Goal: Use online tool/utility: Utilize a website feature to perform a specific function

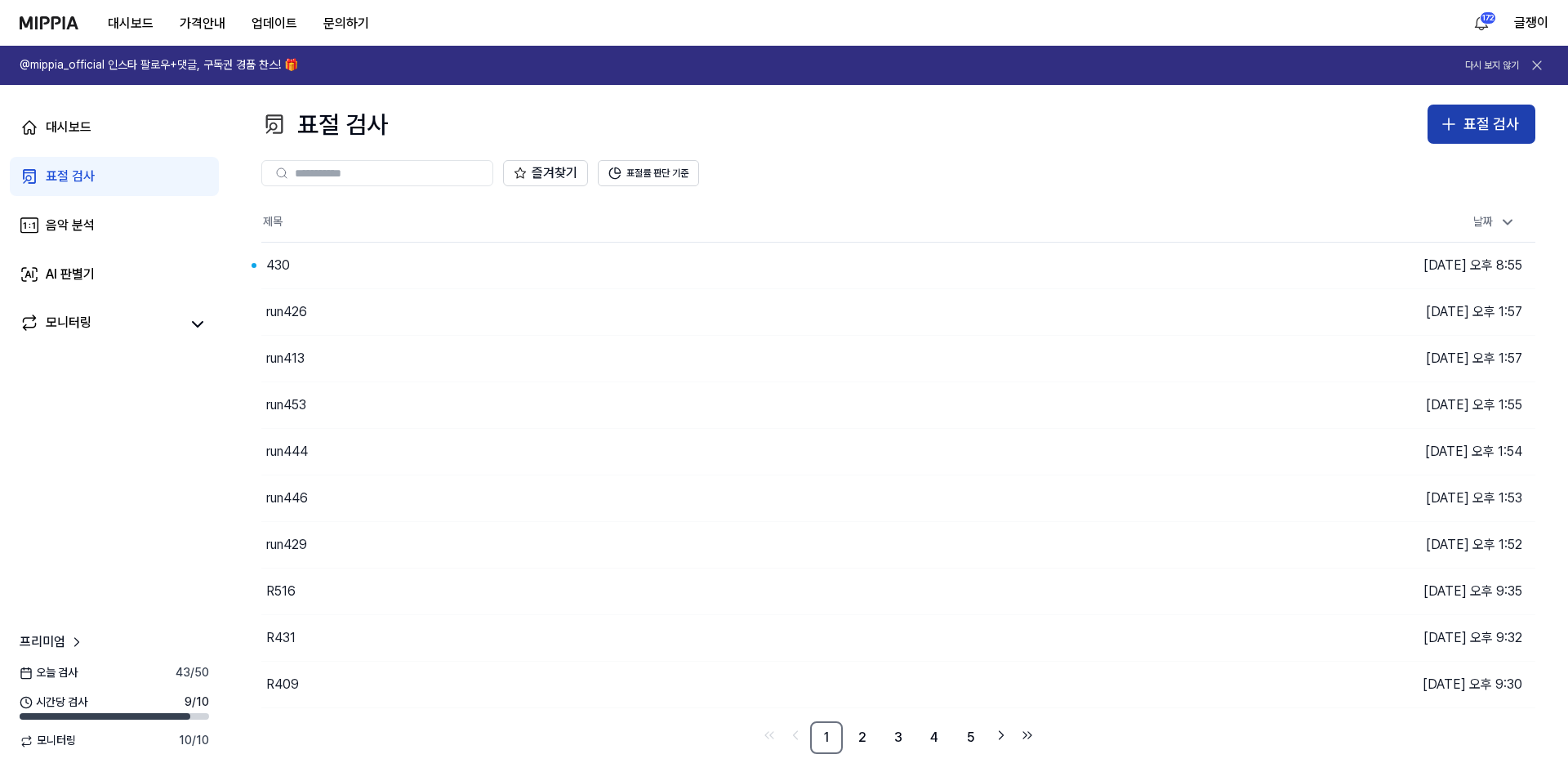
click at [1477, 121] on div "표절 검사" at bounding box center [1492, 125] width 56 height 24
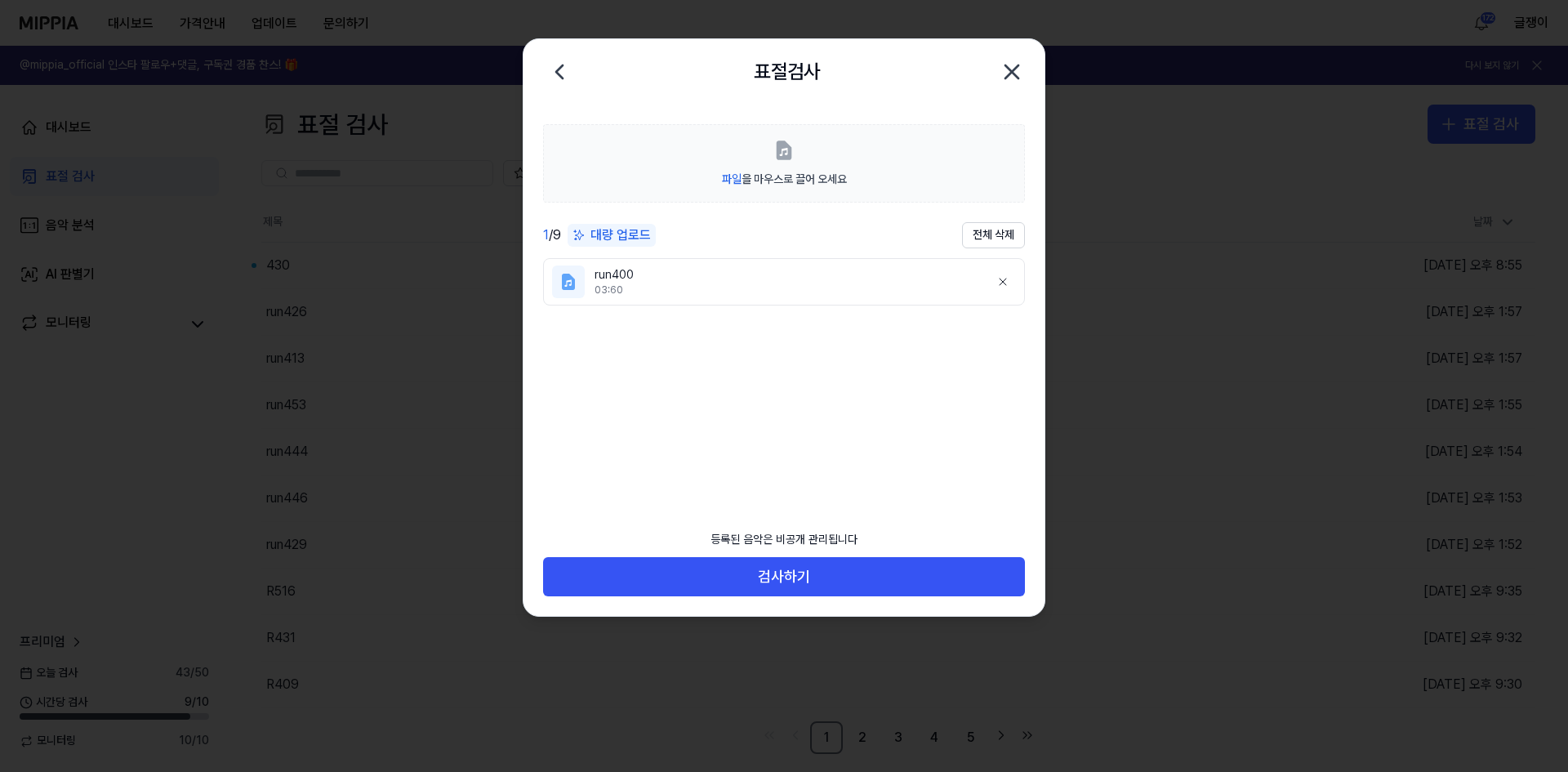
click at [793, 554] on div "등록된 음악은 비공개 관리됩니다" at bounding box center [784, 540] width 167 height 36
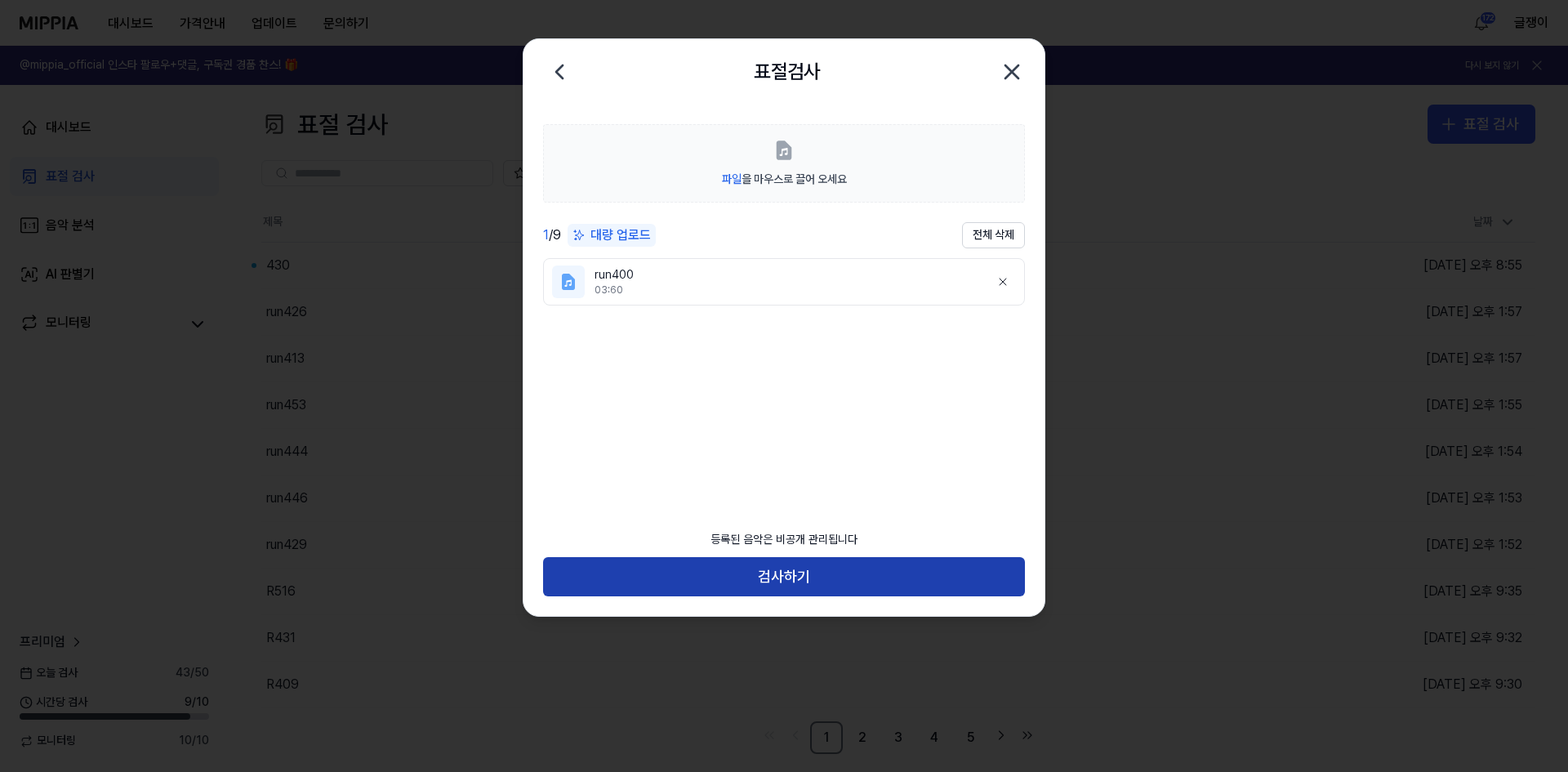
click at [796, 569] on button "검사하기" at bounding box center [784, 577] width 482 height 40
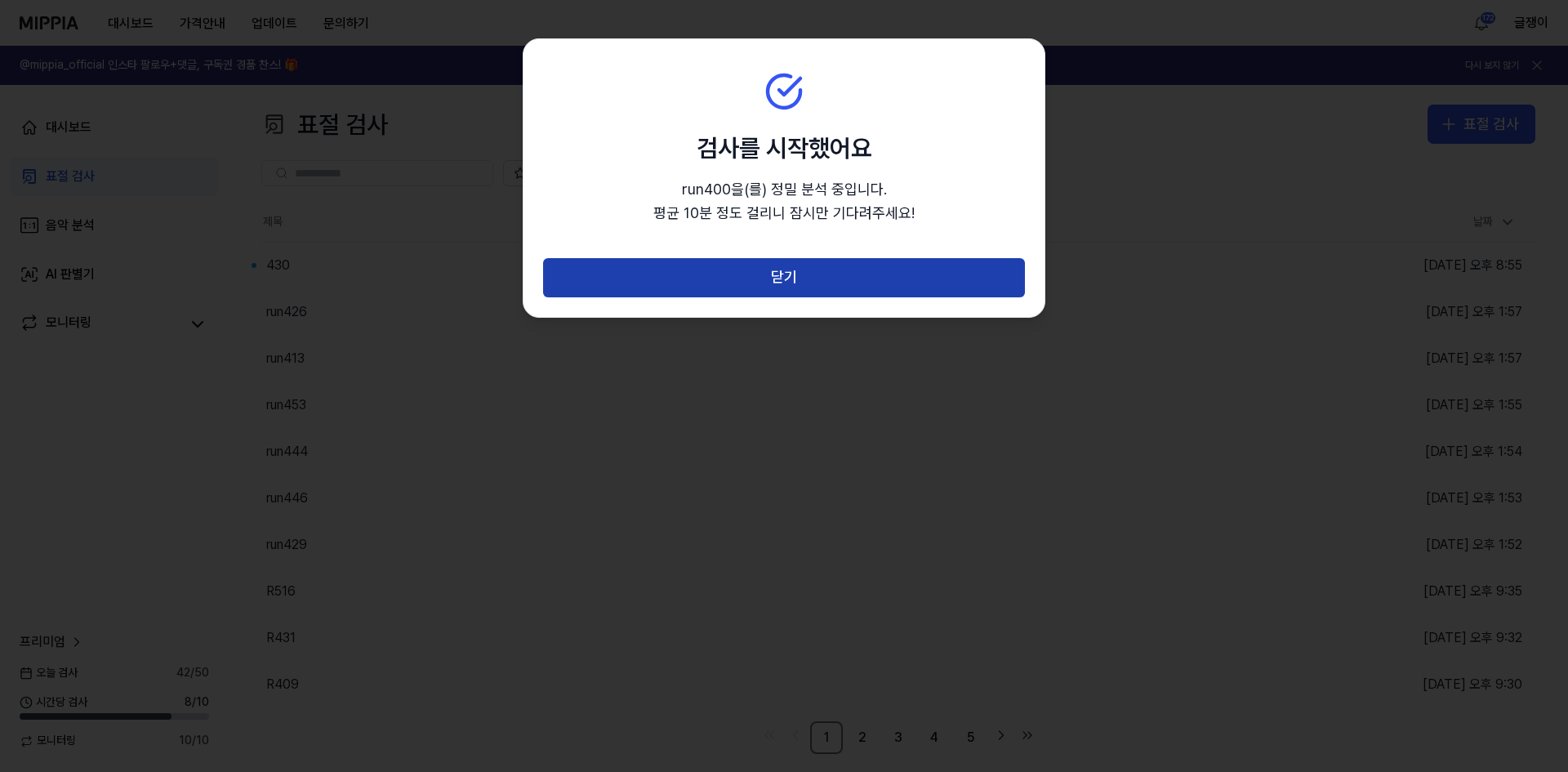
click at [791, 279] on button "닫기" at bounding box center [784, 278] width 482 height 40
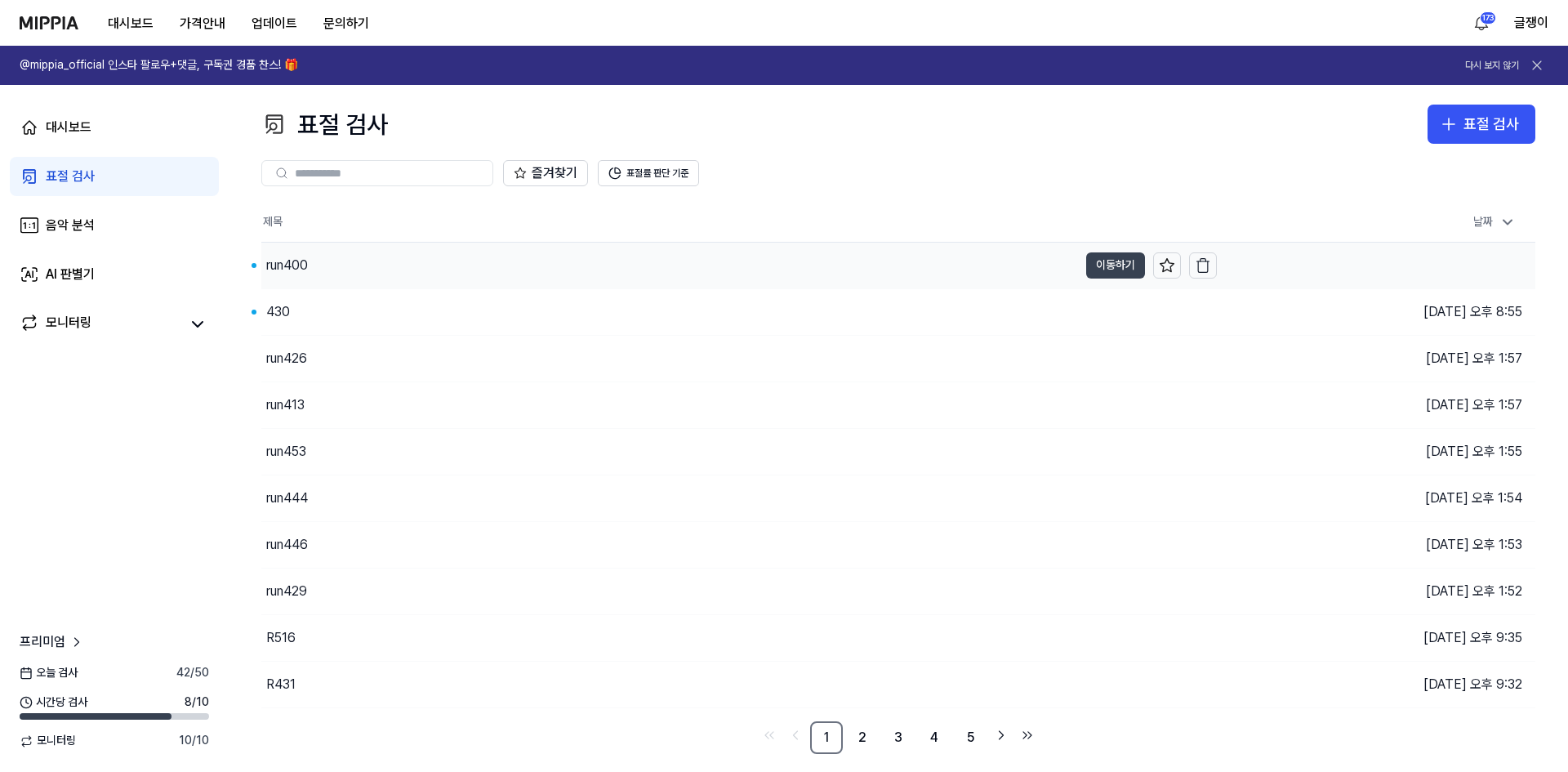
click at [1091, 258] on button "이동하기" at bounding box center [1115, 265] width 58 height 26
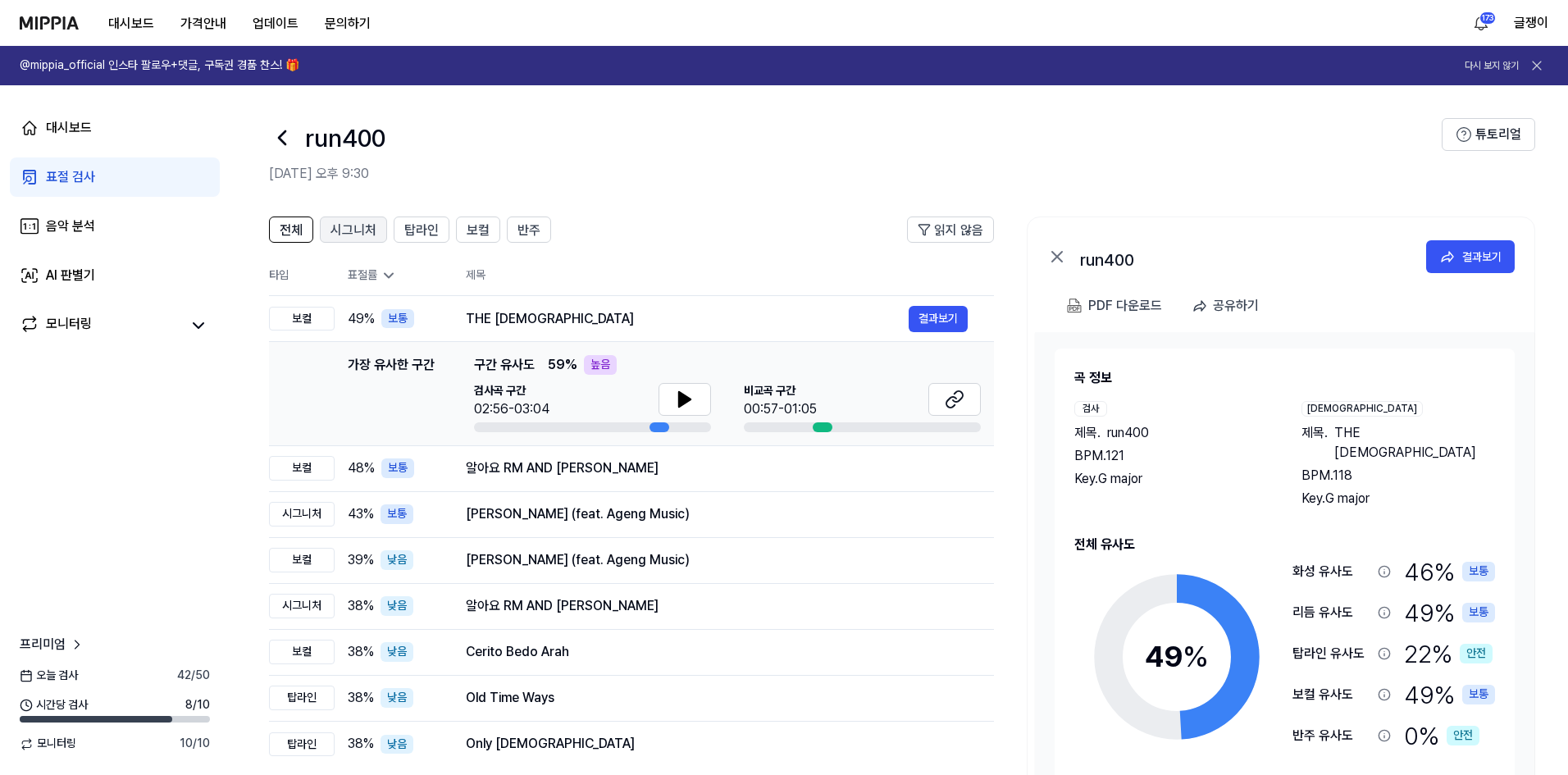
click at [358, 234] on span "시그니처" at bounding box center [353, 230] width 46 height 20
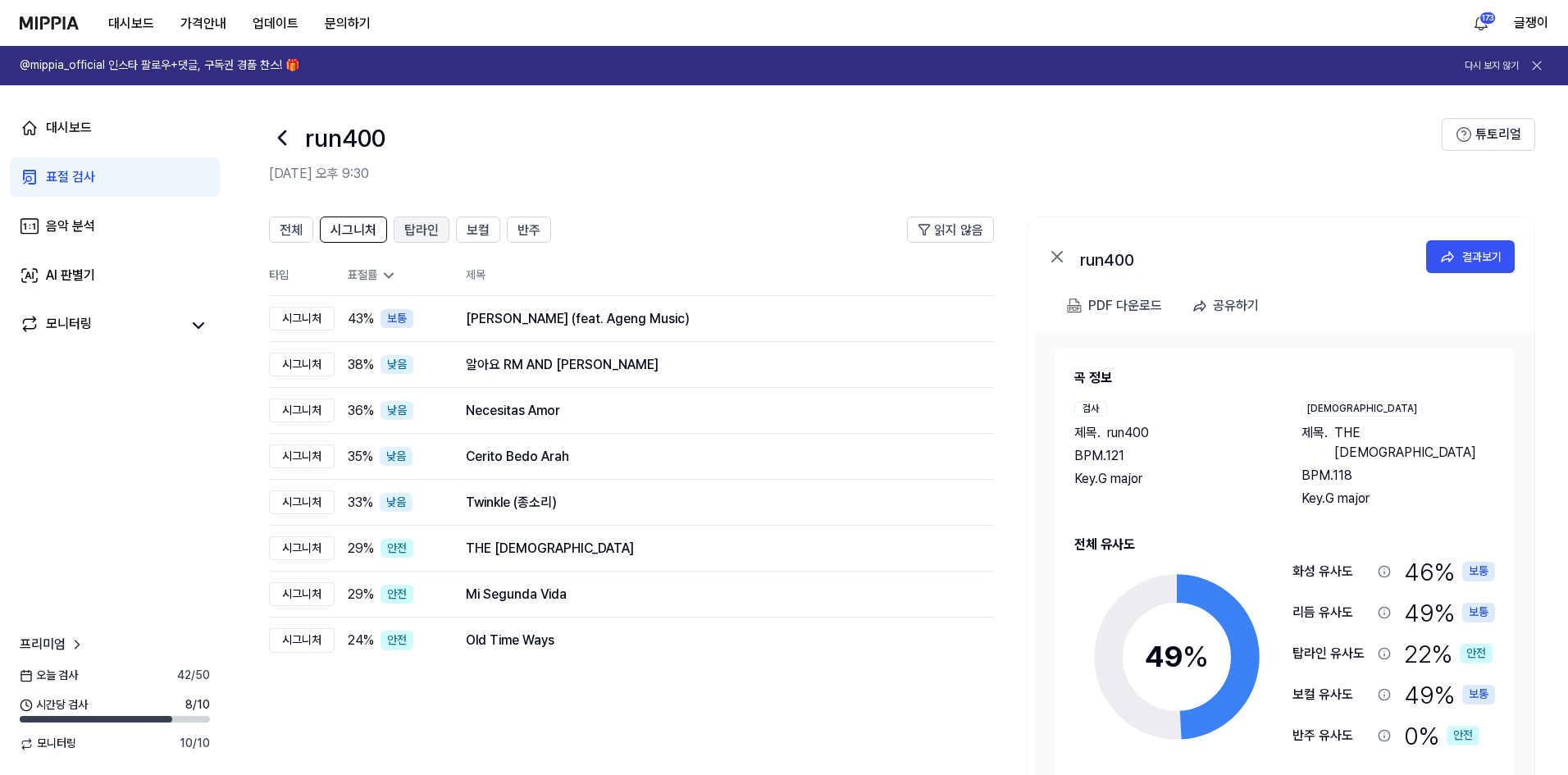
click at [411, 222] on span "탑라인" at bounding box center [422, 230] width 34 height 20
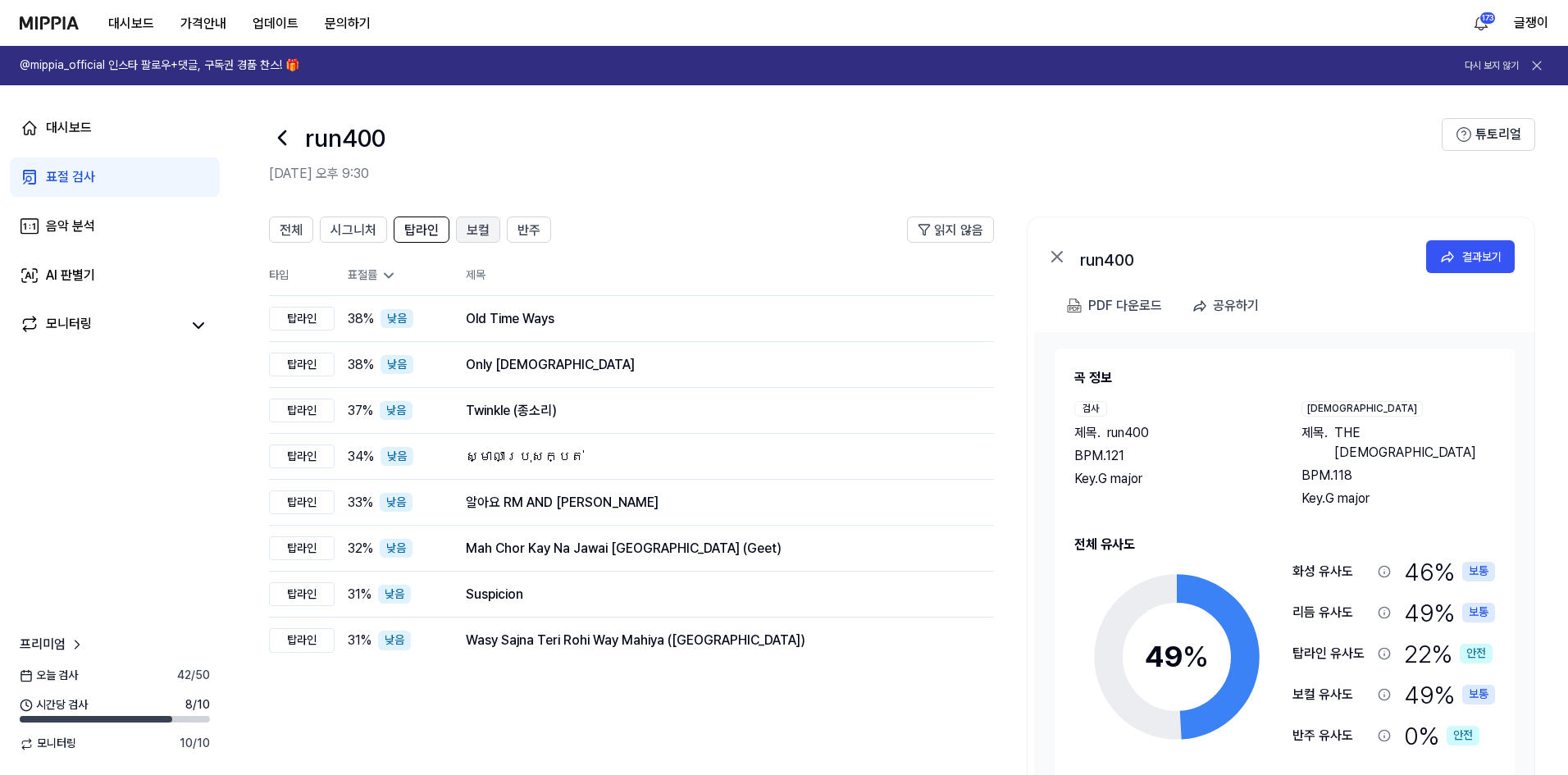
click at [462, 228] on button "보컬" at bounding box center [478, 229] width 44 height 26
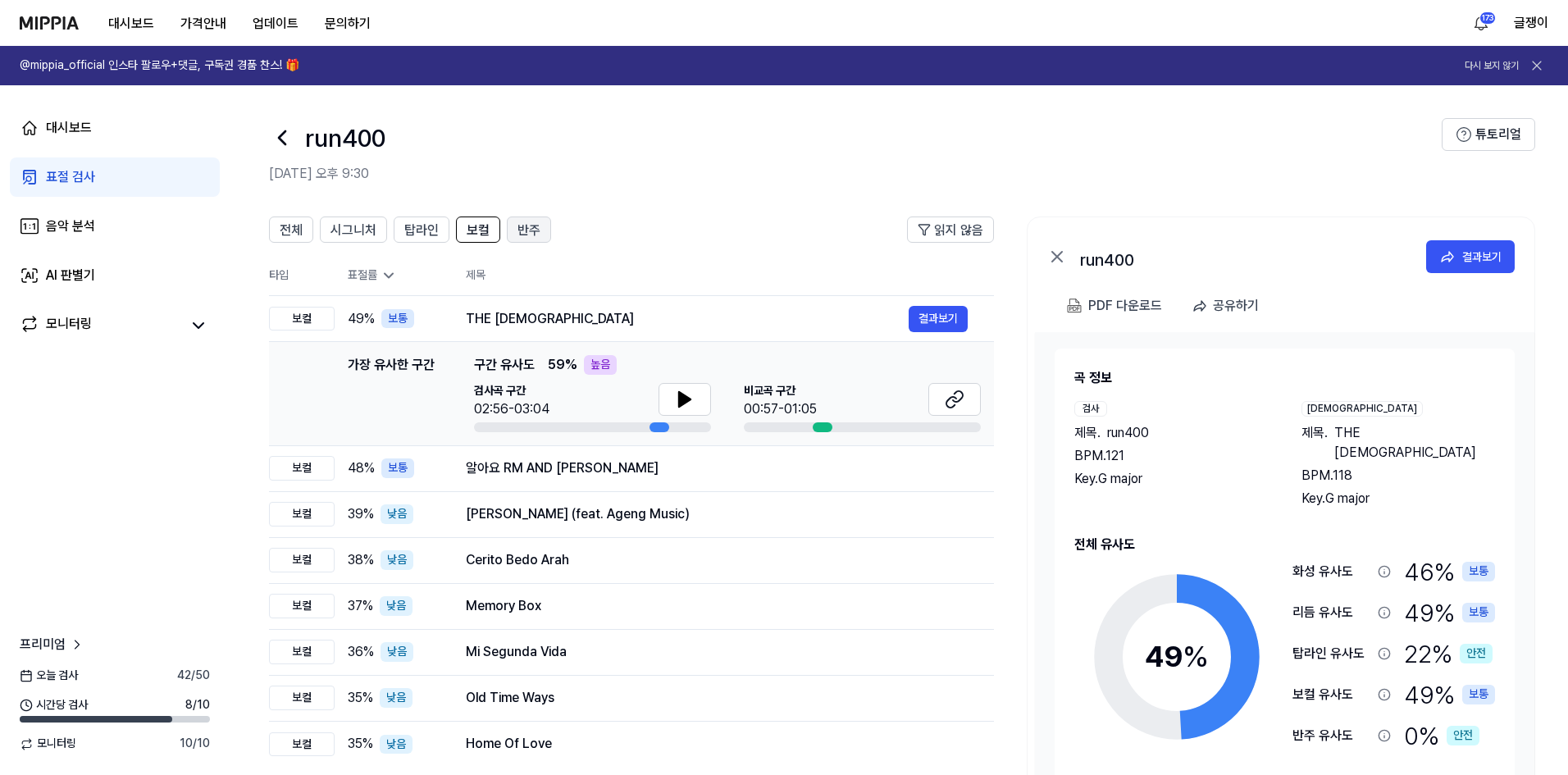
click at [534, 223] on span "반주" at bounding box center [528, 230] width 23 height 20
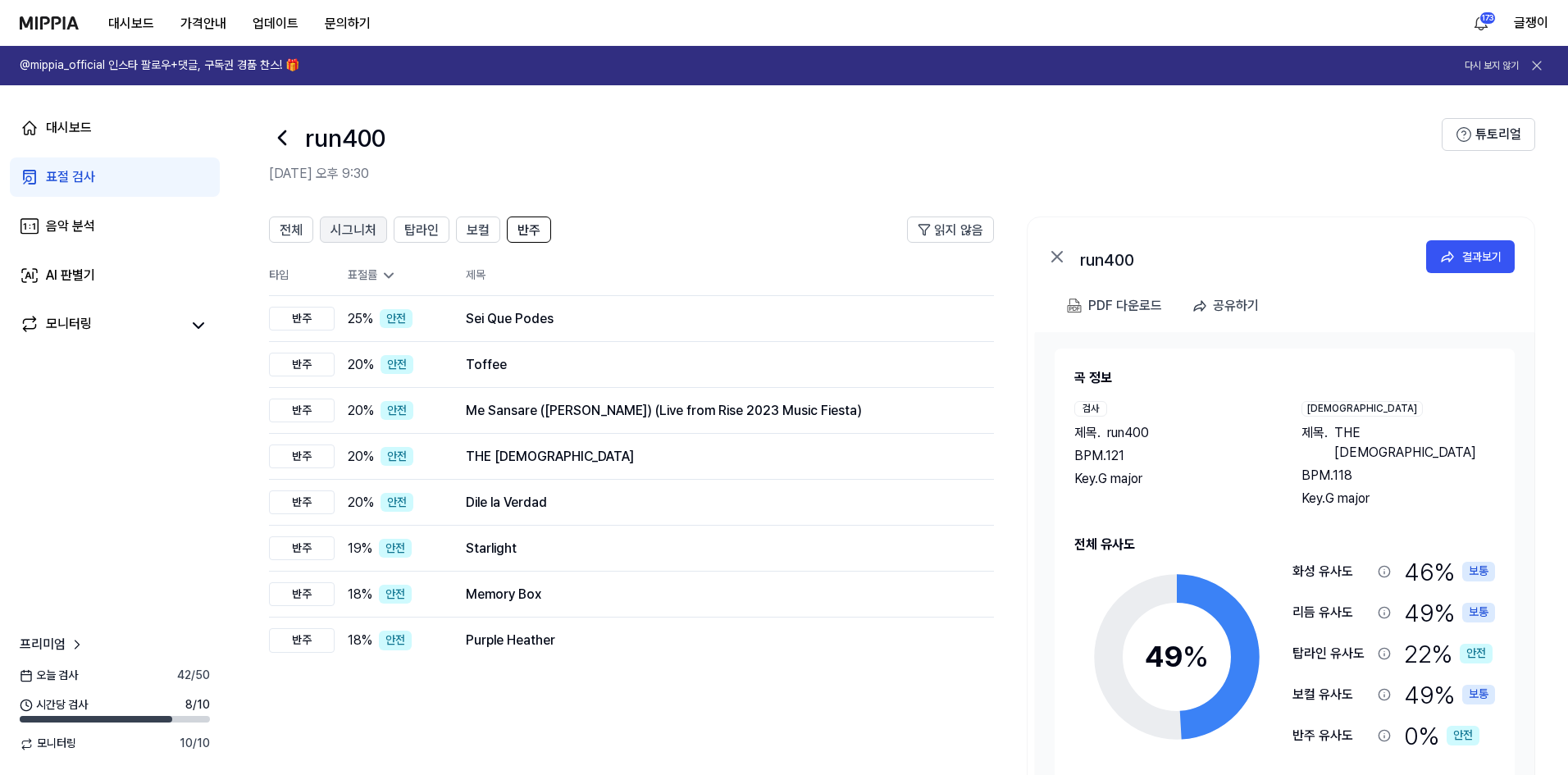
click at [363, 222] on span "시그니처" at bounding box center [353, 230] width 46 height 20
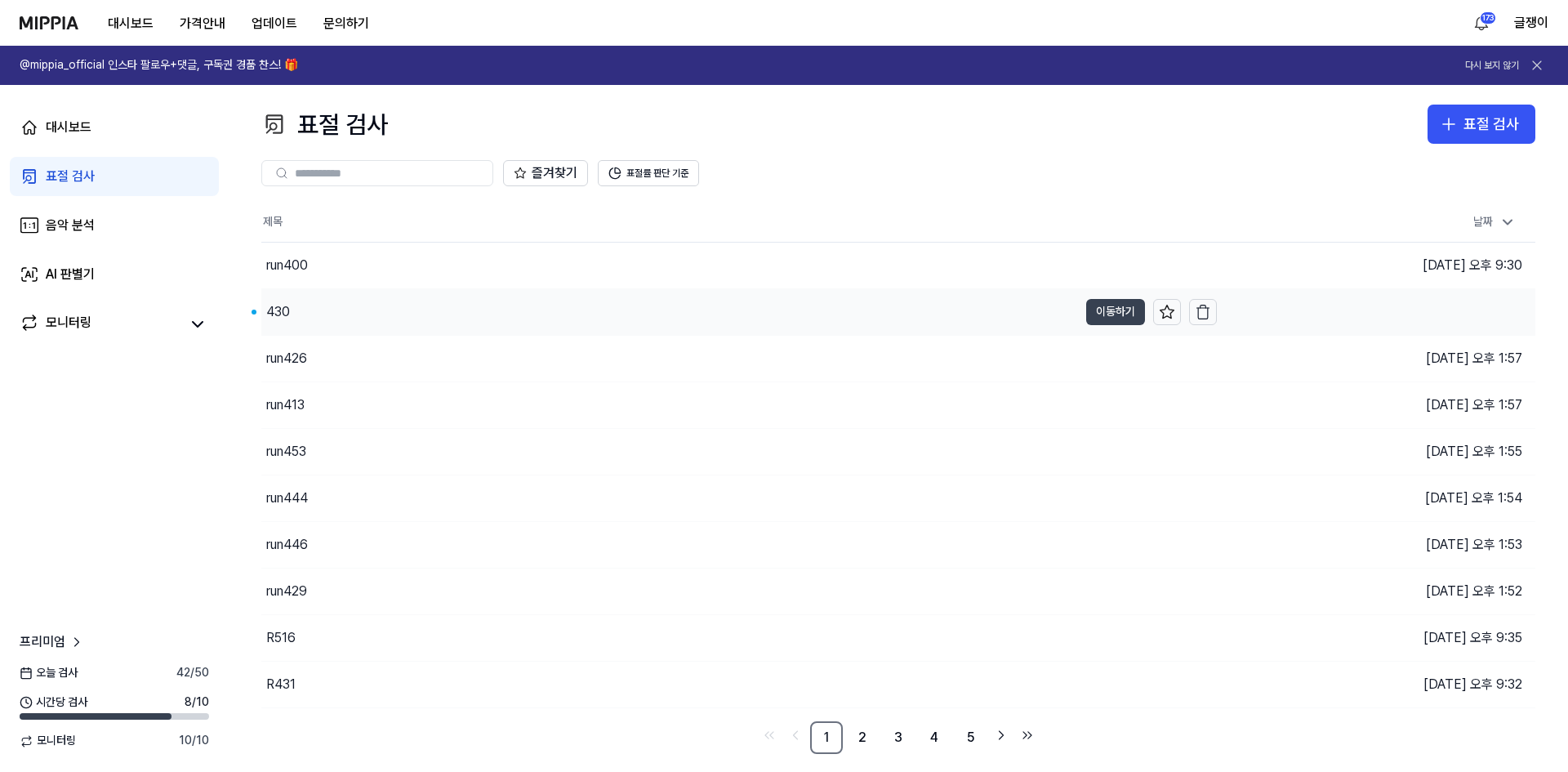
click at [1098, 305] on button "이동하기" at bounding box center [1115, 312] width 58 height 26
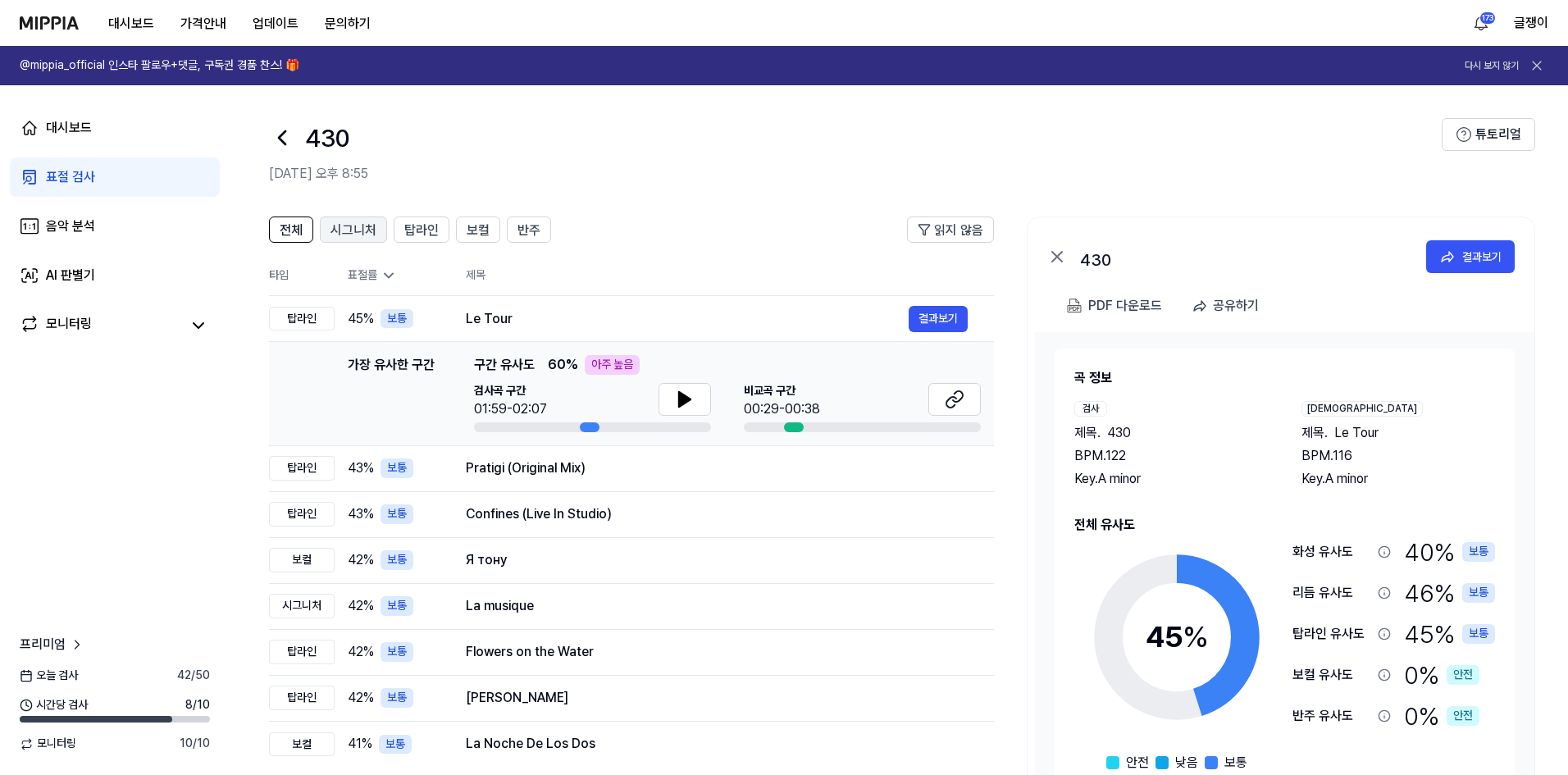
click at [361, 224] on span "시그니처" at bounding box center [353, 230] width 46 height 20
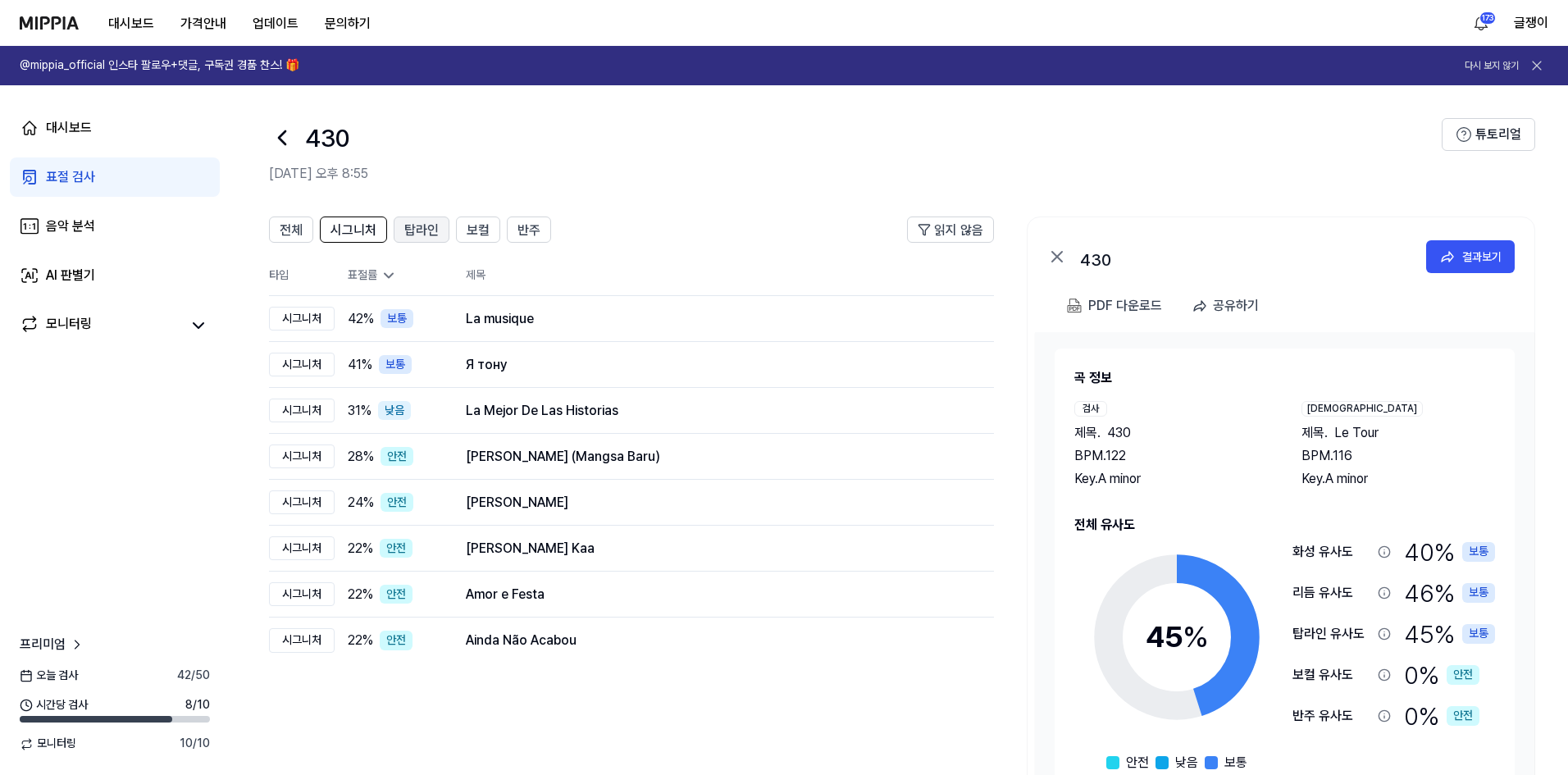
click at [408, 224] on span "탑라인" at bounding box center [422, 230] width 34 height 20
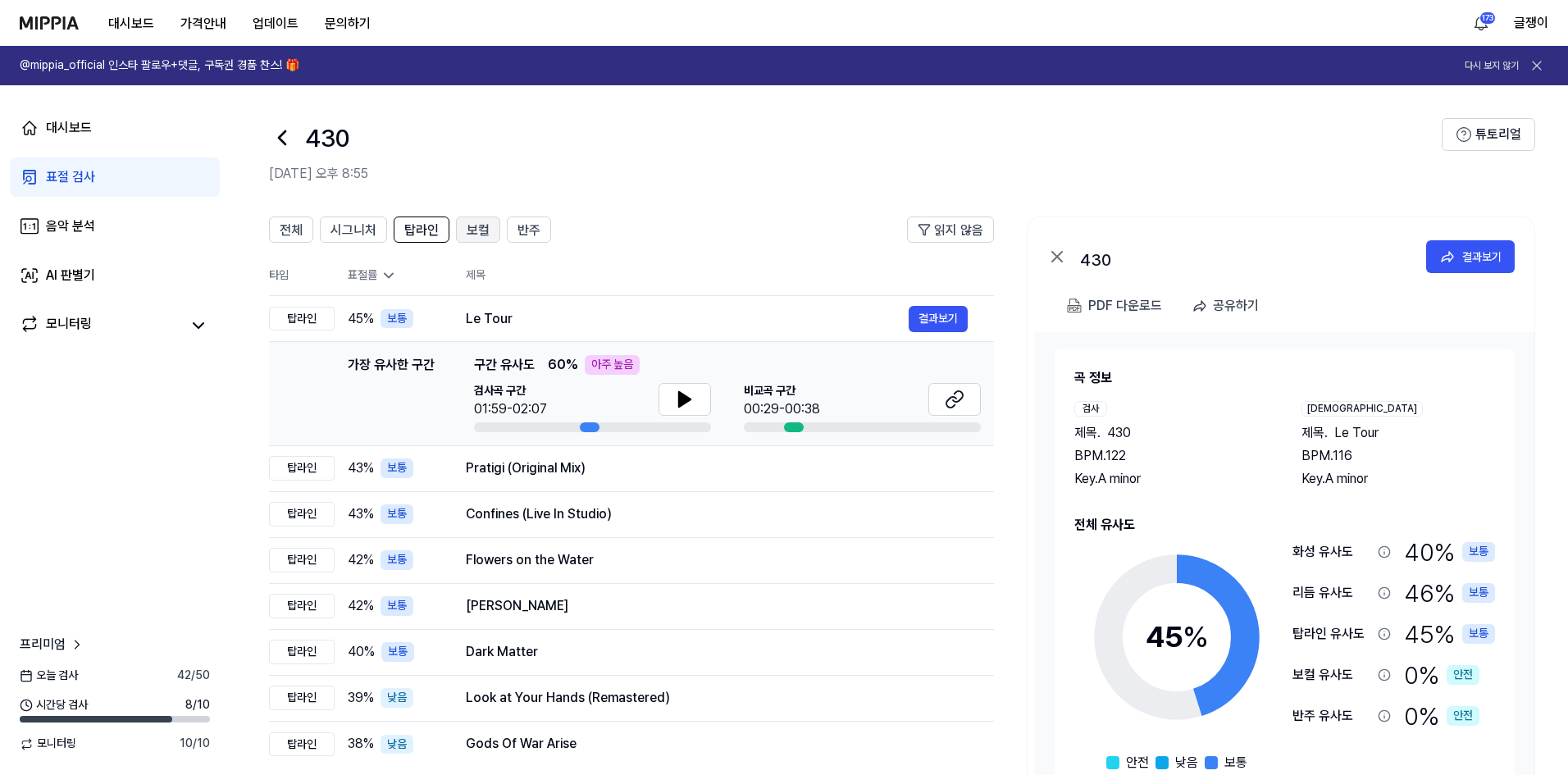
click at [481, 232] on span "보컬" at bounding box center [478, 230] width 23 height 20
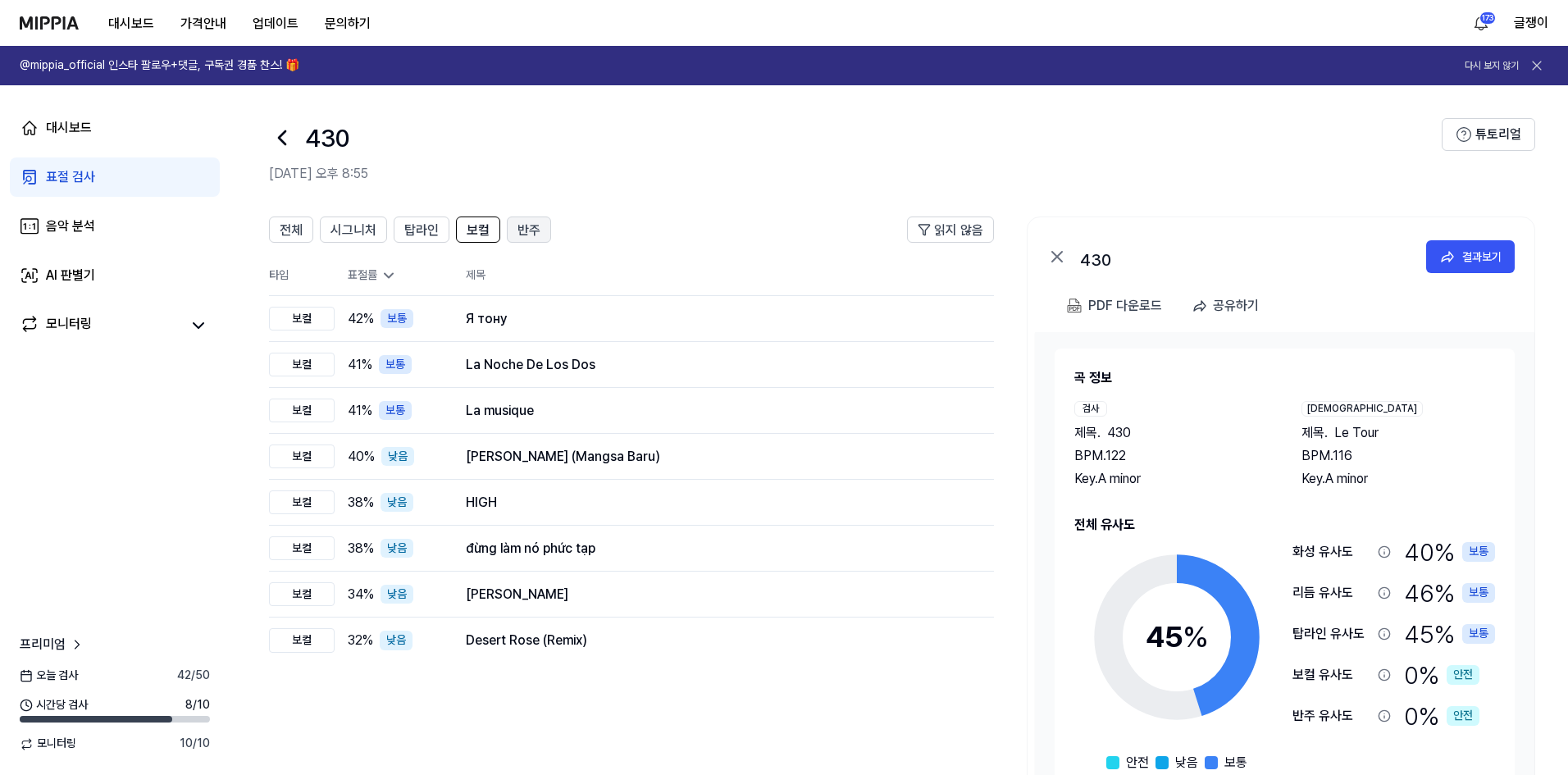
click at [522, 225] on span "반주" at bounding box center [528, 230] width 23 height 20
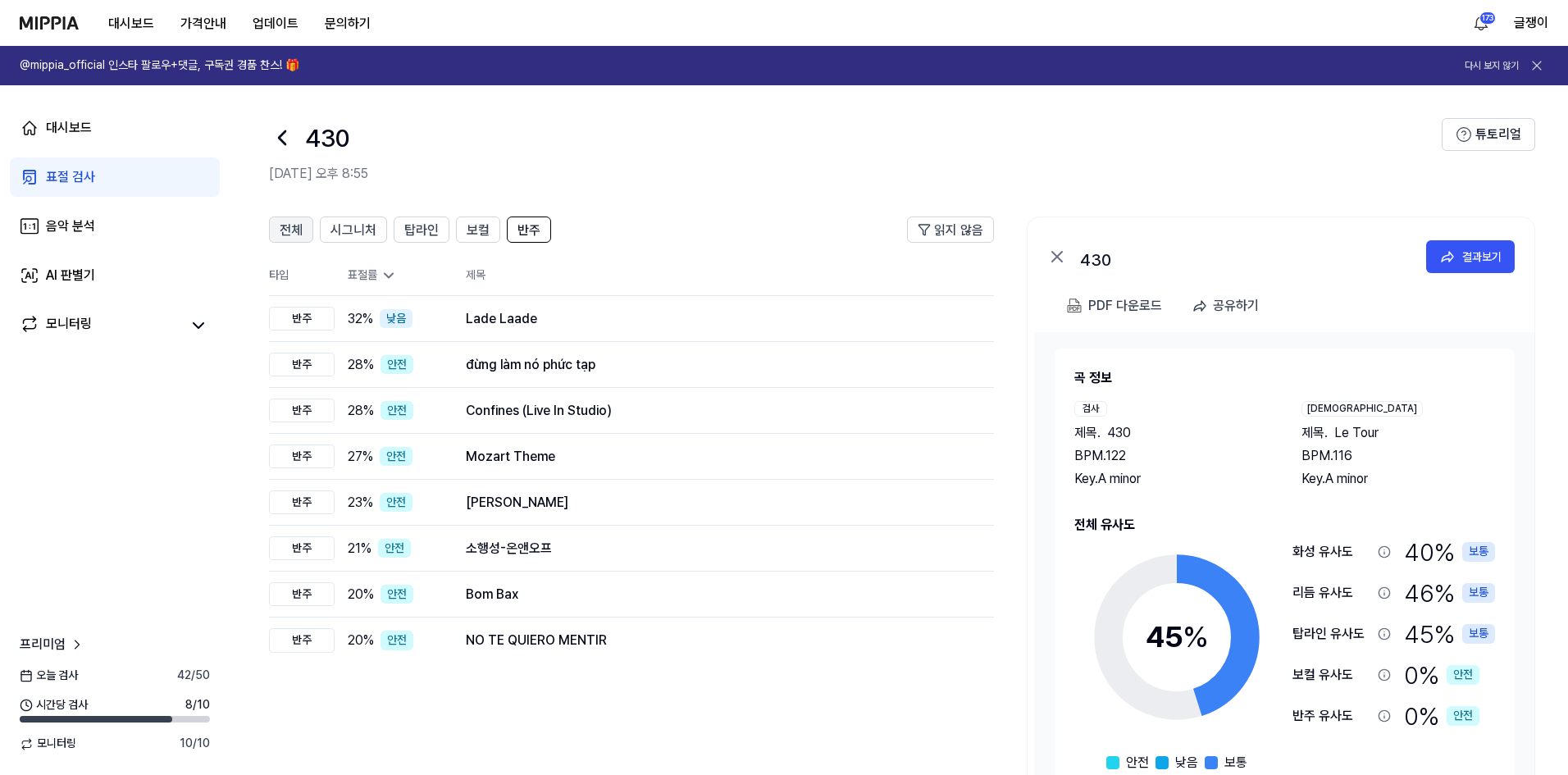
click at [298, 234] on span "전체" at bounding box center [290, 230] width 23 height 20
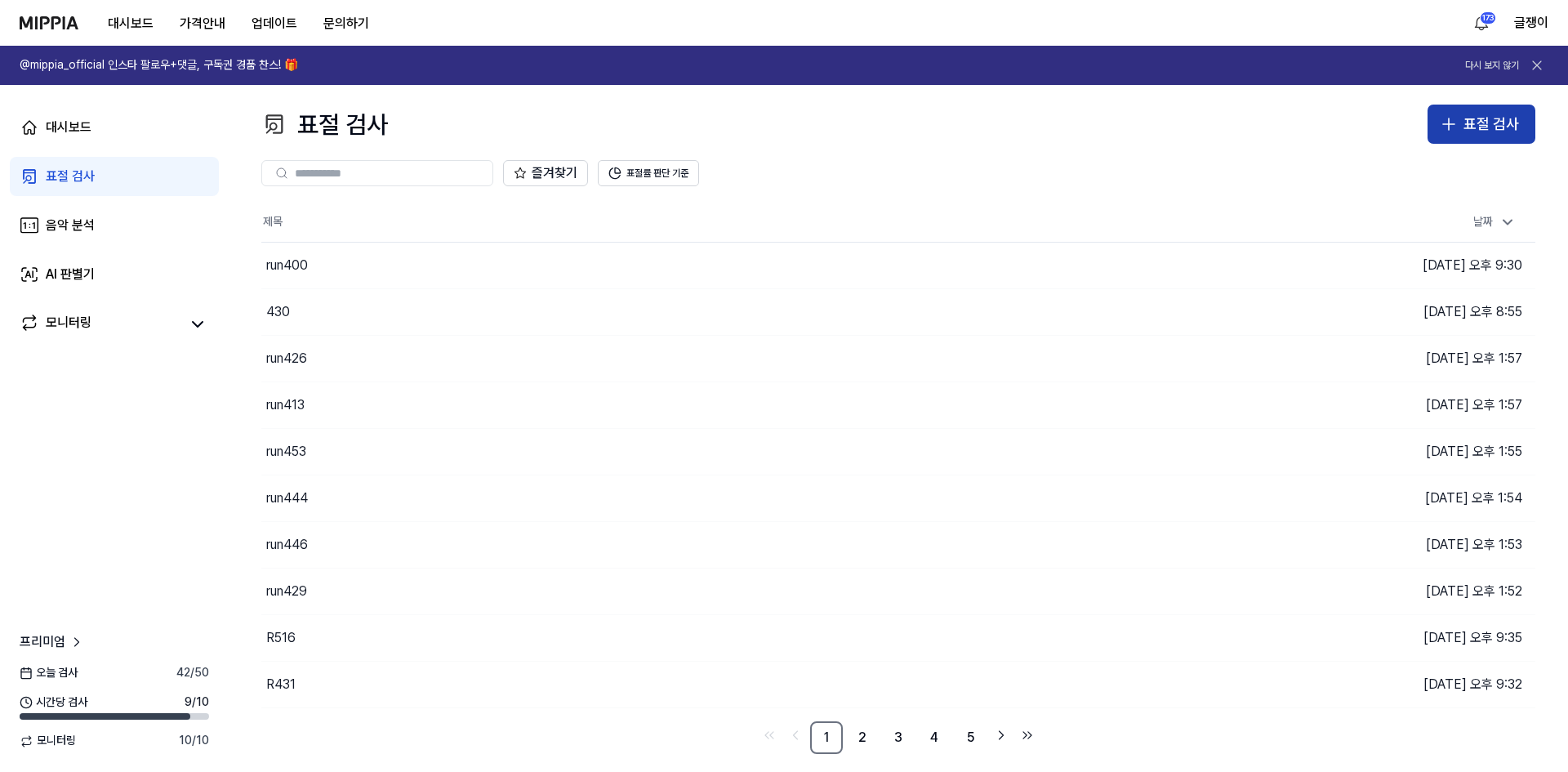
click at [1491, 125] on div "표절 검사" at bounding box center [1492, 125] width 56 height 24
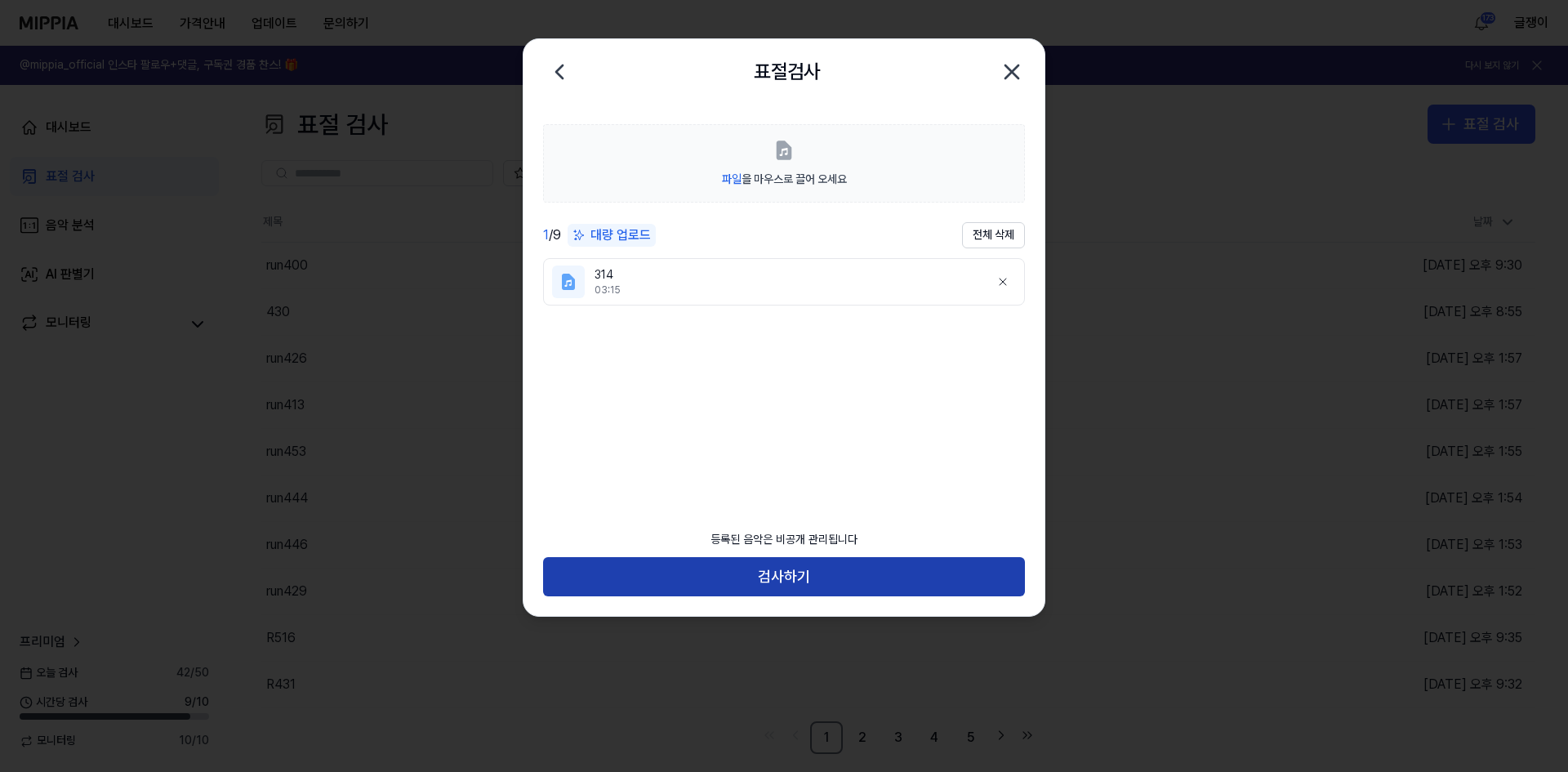
click at [766, 566] on button "검사하기" at bounding box center [784, 577] width 482 height 40
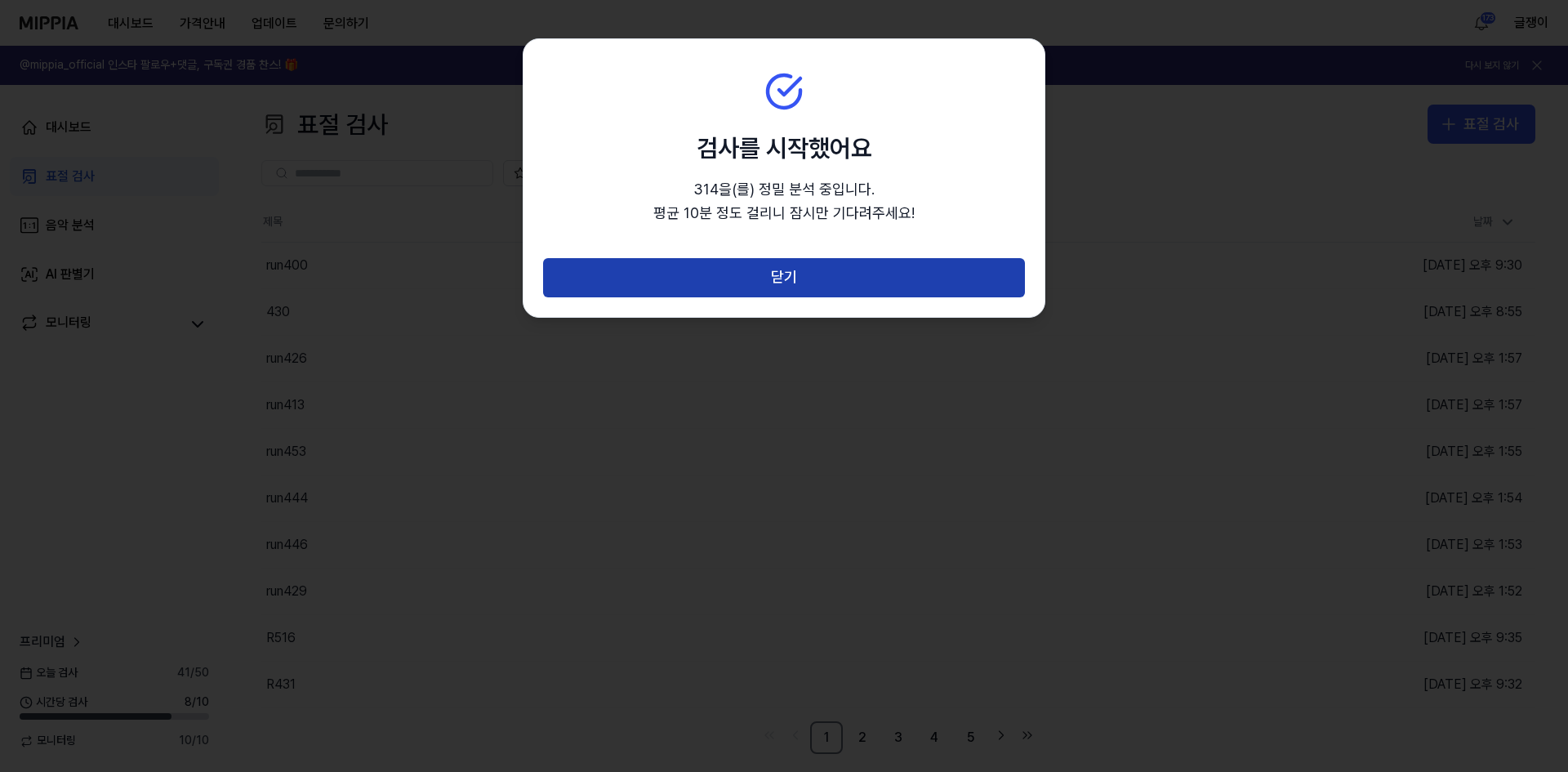
click at [797, 281] on button "닫기" at bounding box center [784, 278] width 482 height 40
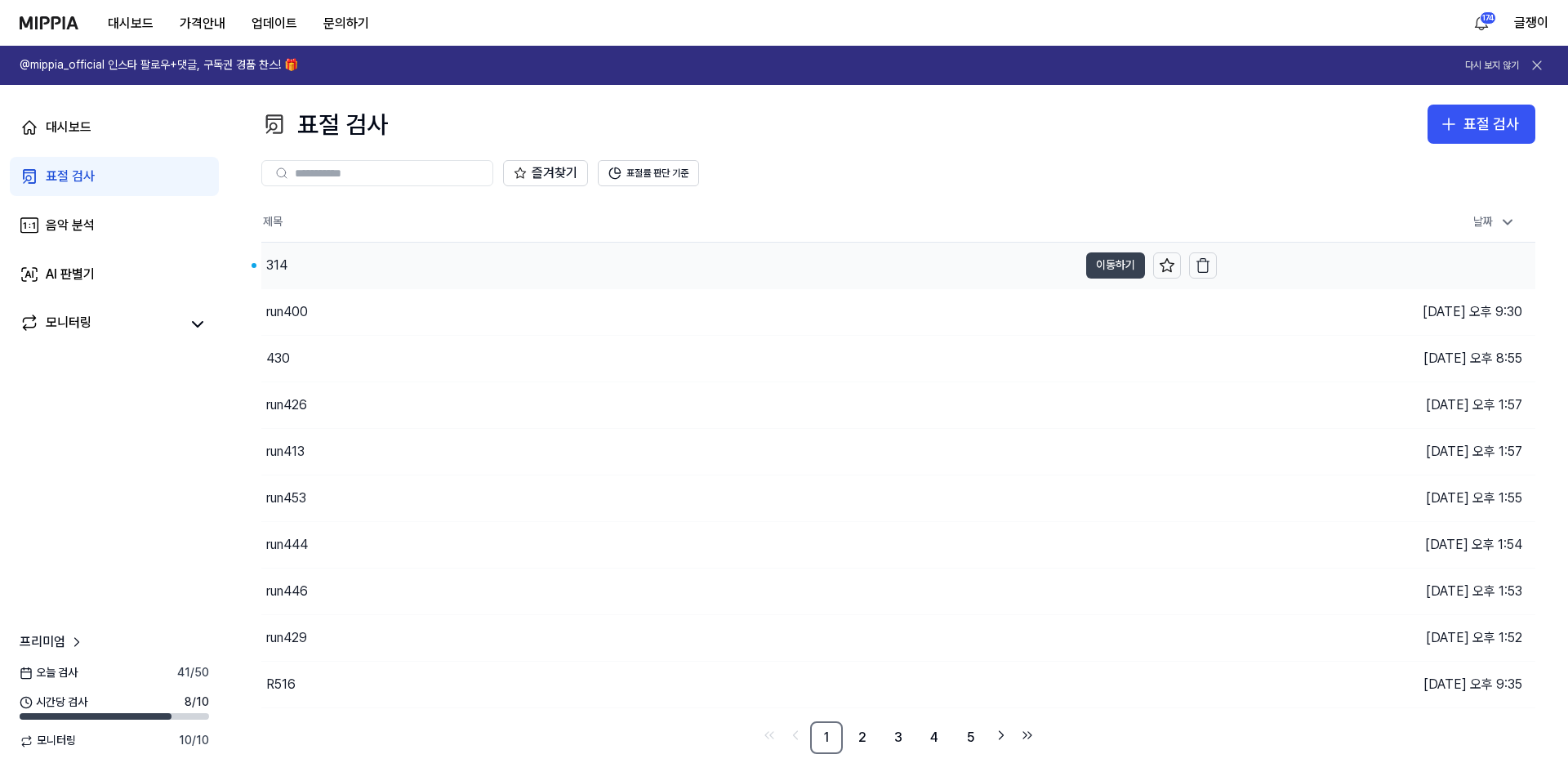
click at [1097, 256] on button "이동하기" at bounding box center [1115, 265] width 58 height 26
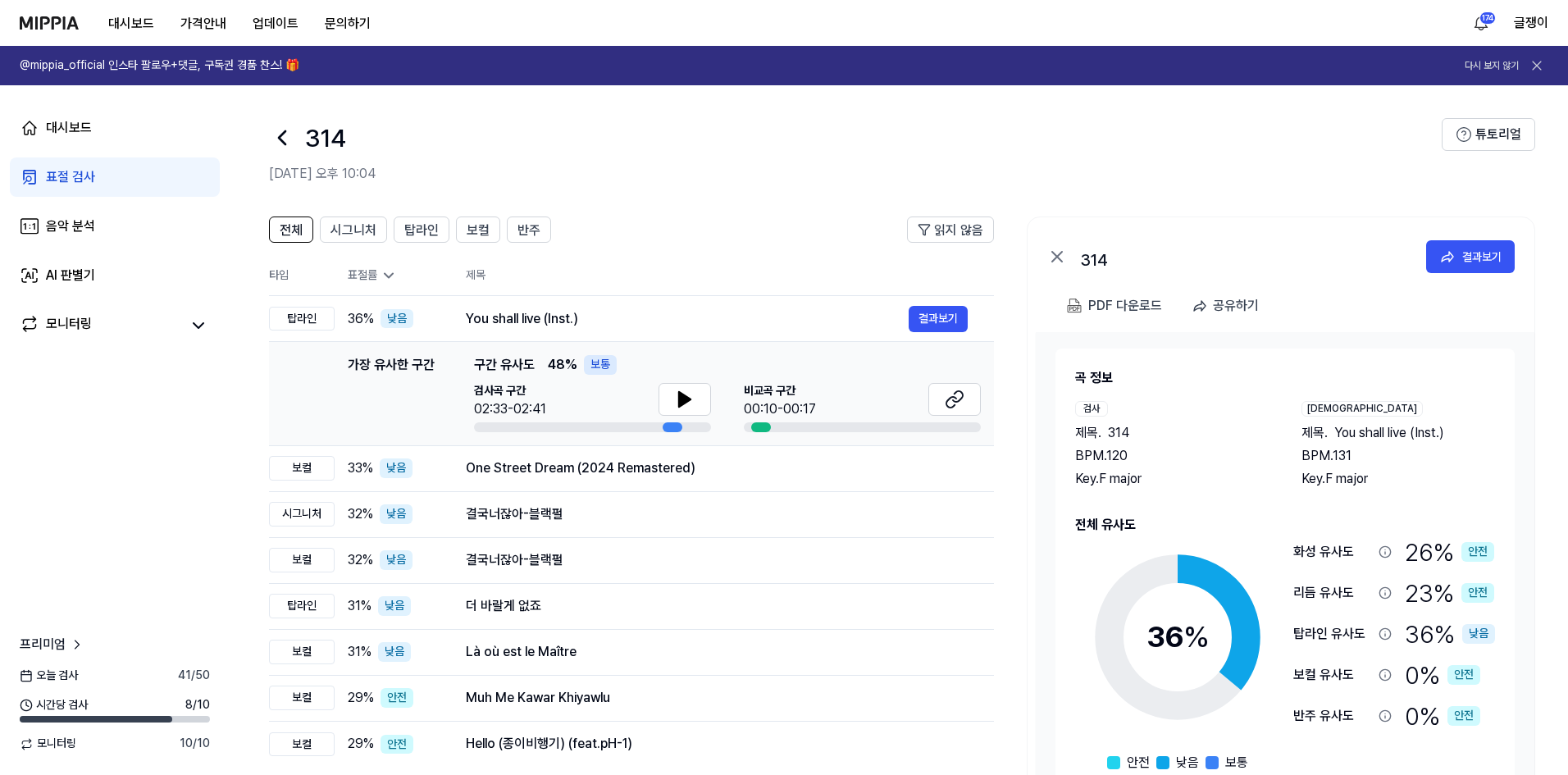
click at [78, 168] on div "표절 검사" at bounding box center [70, 177] width 49 height 20
